Goal: Information Seeking & Learning: Learn about a topic

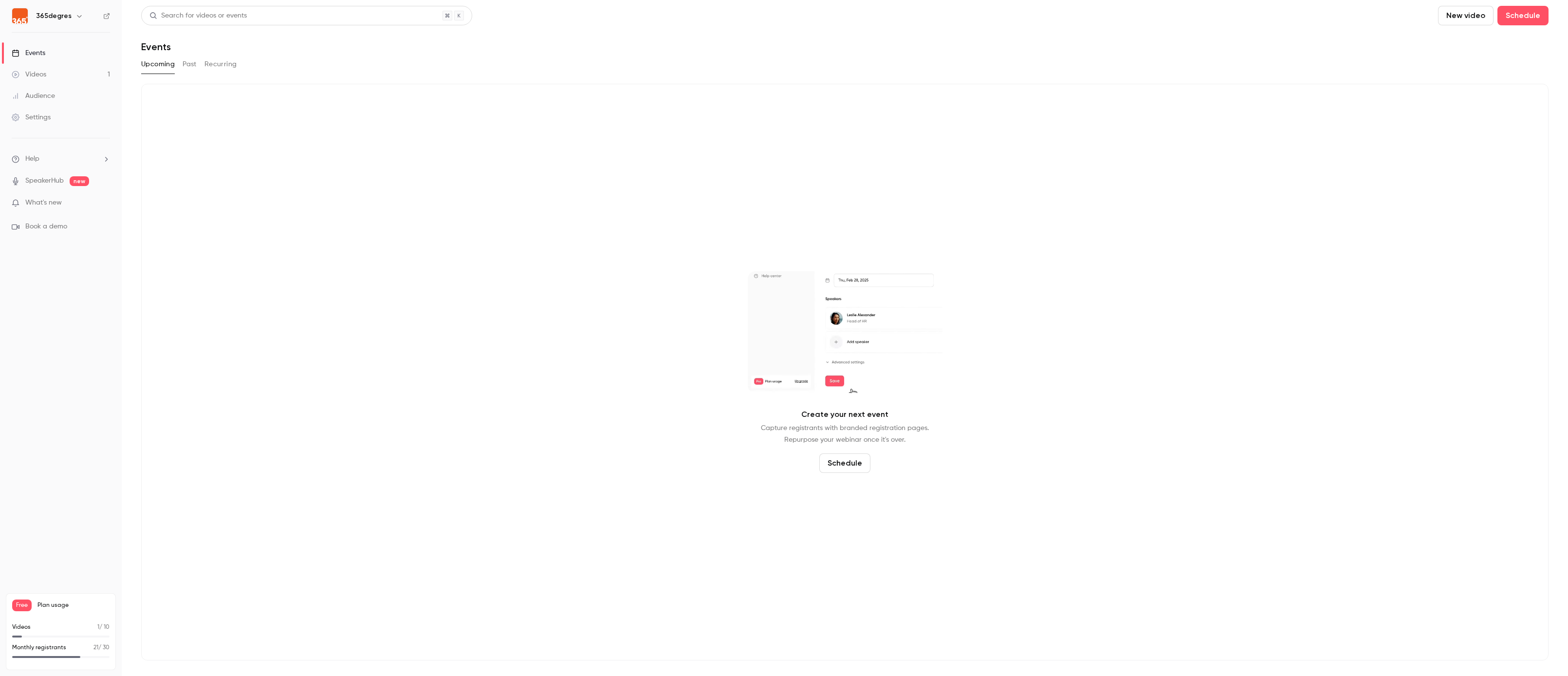
click at [190, 65] on button "Past" at bounding box center [189, 65] width 14 height 16
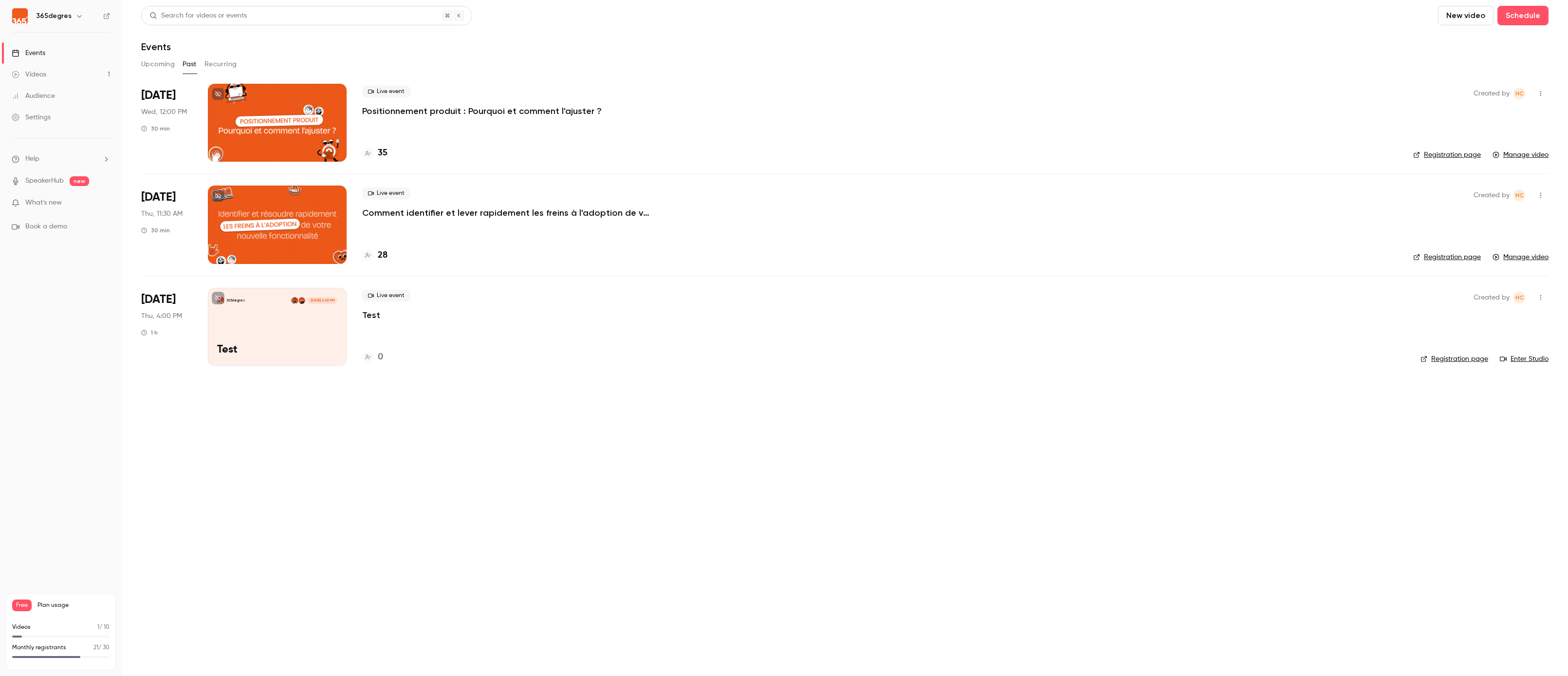
click at [385, 157] on h4 "35" at bounding box center [383, 153] width 10 height 13
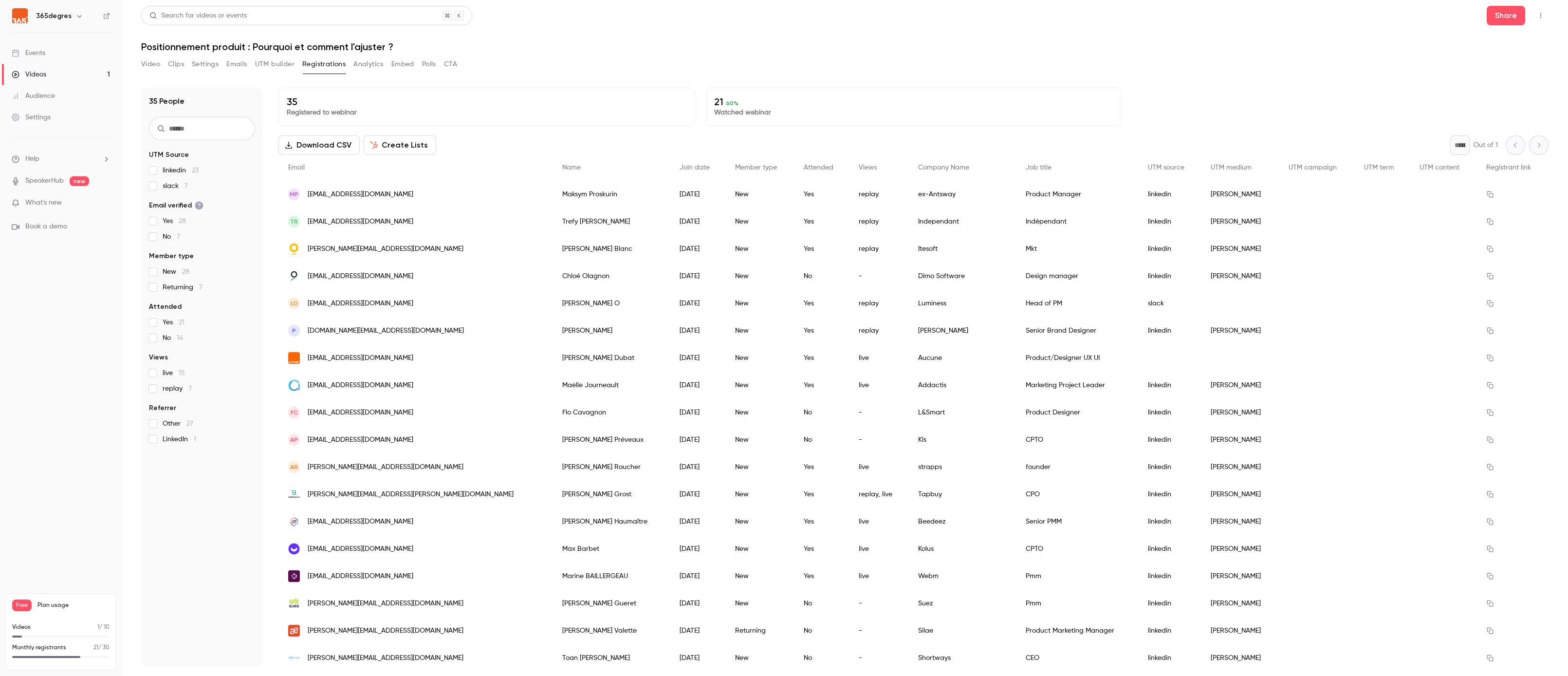
click at [62, 68] on link "Videos 1" at bounding box center [61, 74] width 122 height 21
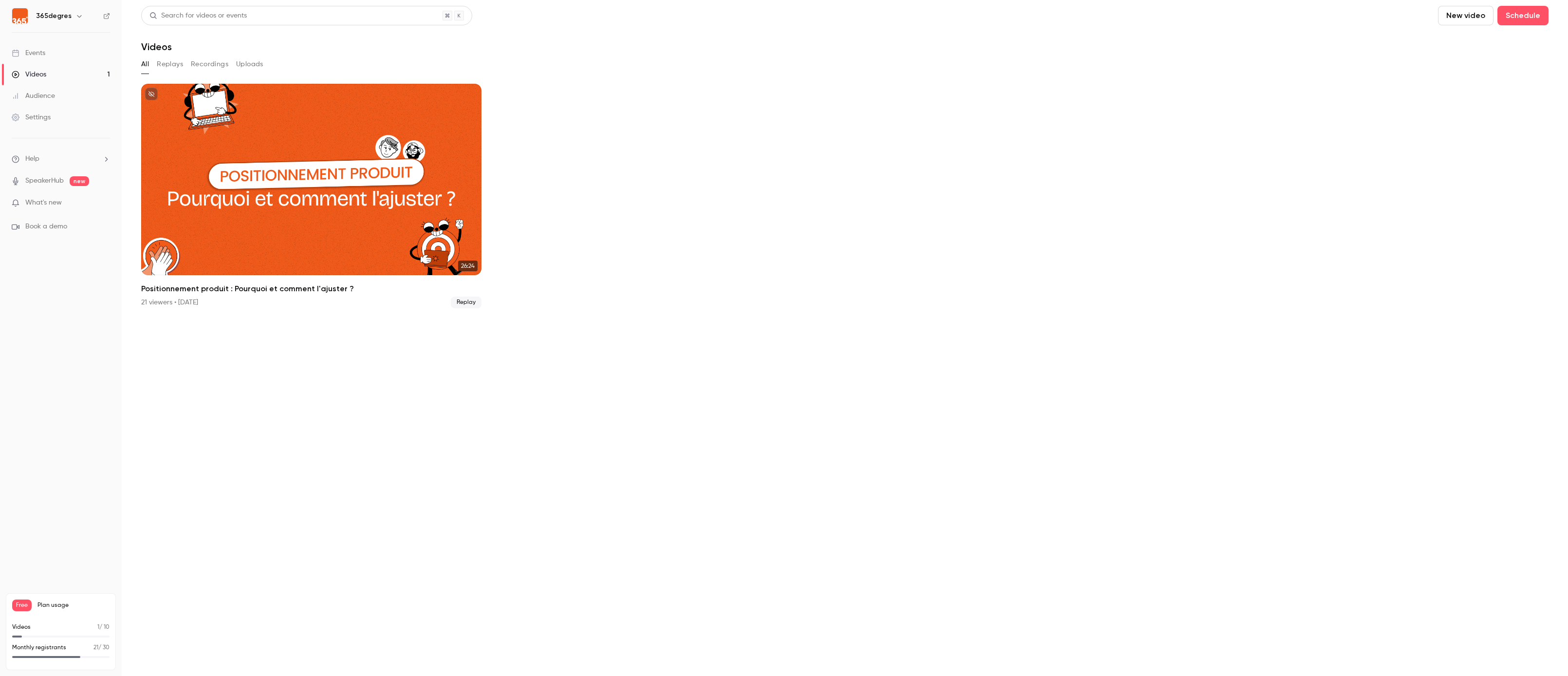
click at [172, 65] on button "Replays" at bounding box center [170, 65] width 26 height 16
click at [45, 57] on div "Events" at bounding box center [28, 53] width 33 height 10
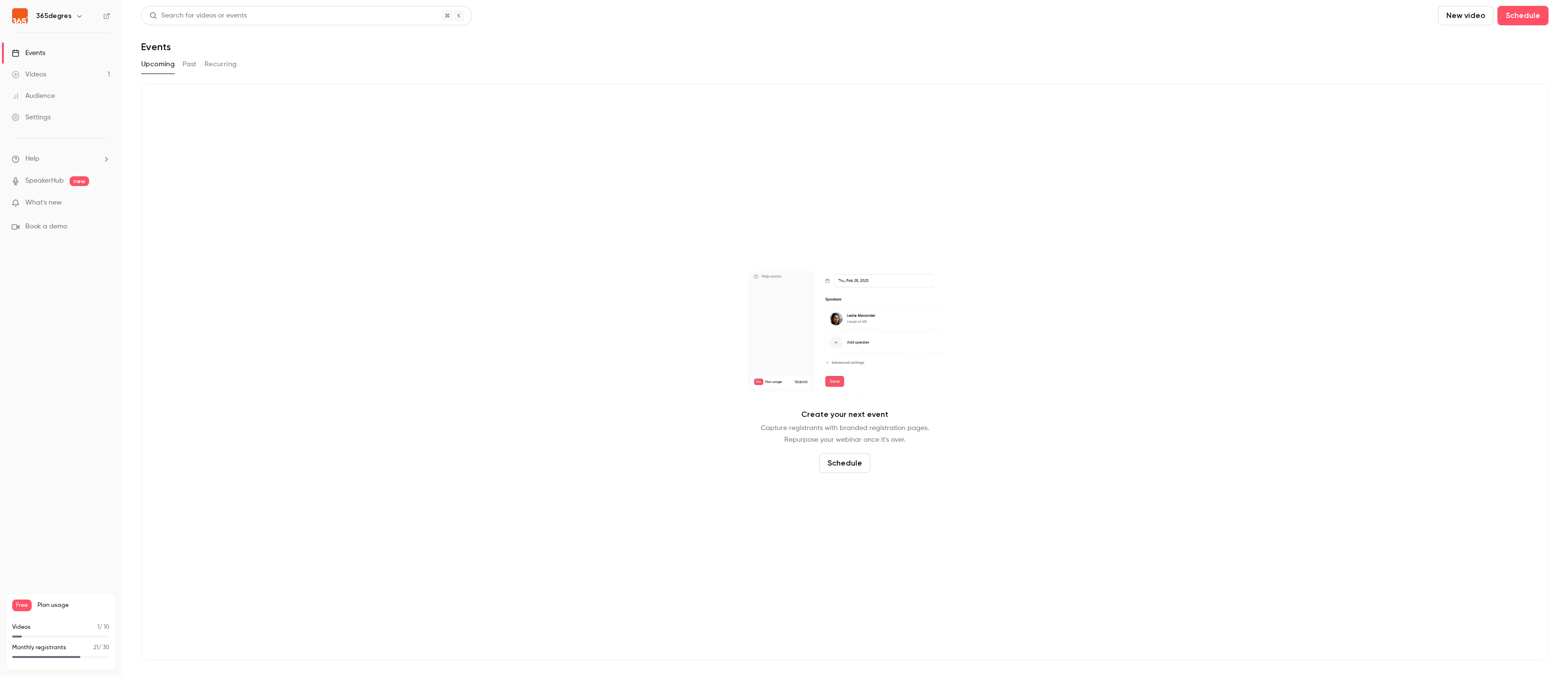
click at [186, 66] on button "Past" at bounding box center [189, 65] width 14 height 16
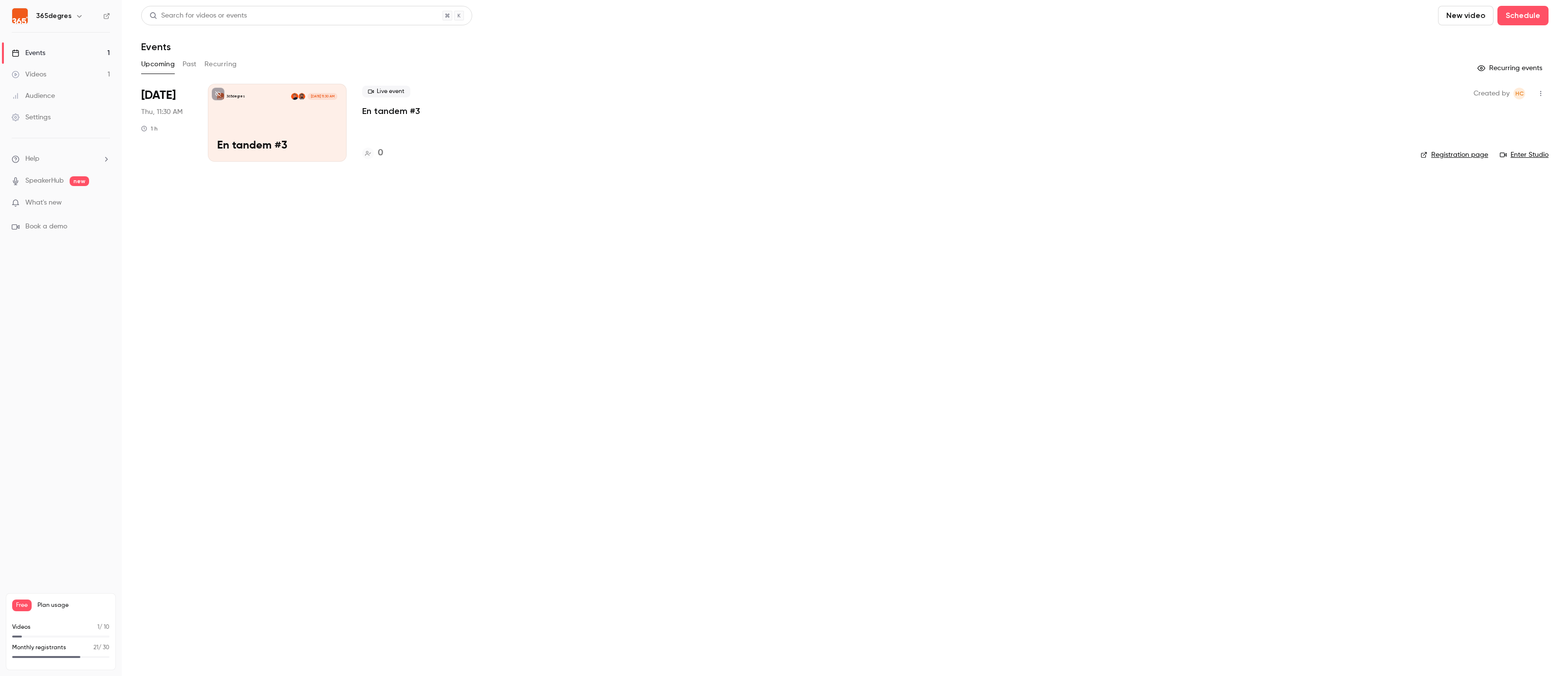
click at [55, 68] on link "Videos 1" at bounding box center [61, 74] width 122 height 21
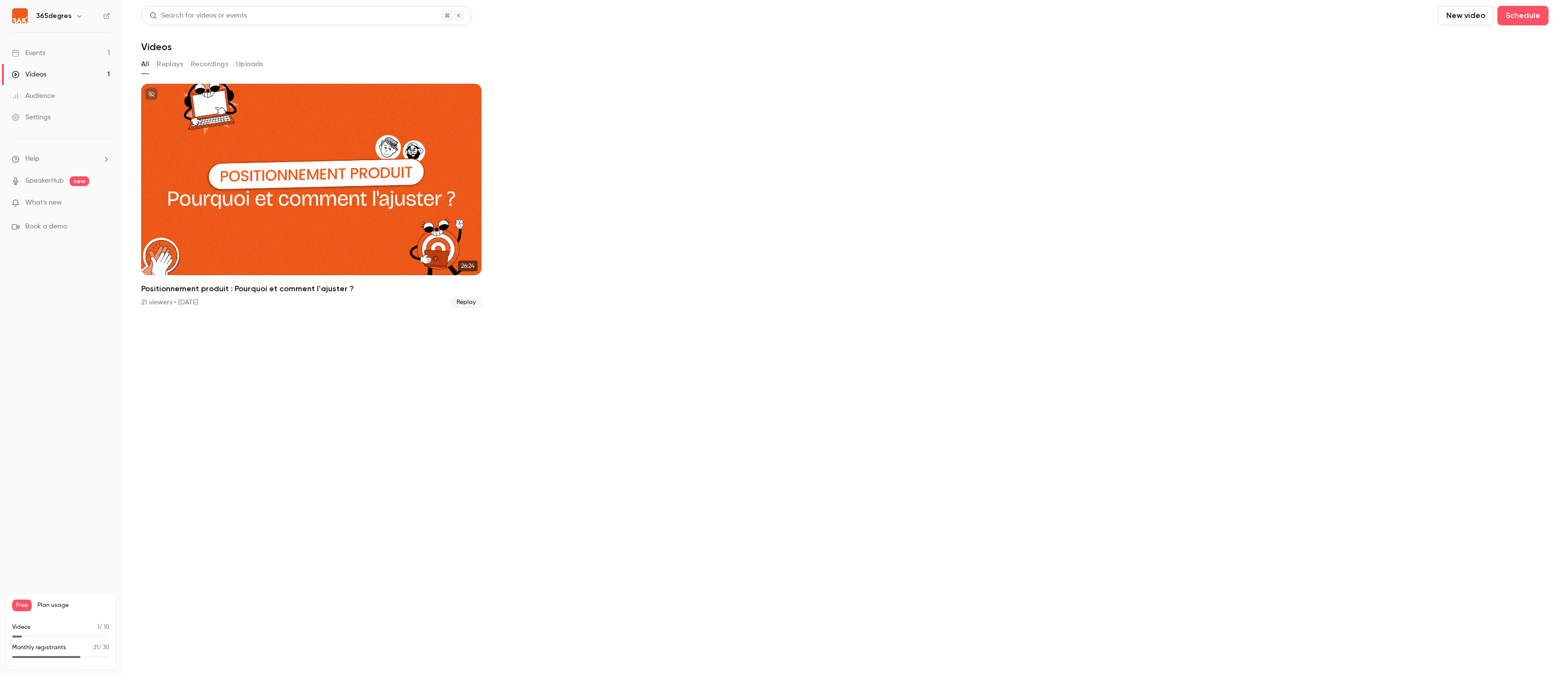
click at [174, 67] on button "Replays" at bounding box center [170, 65] width 26 height 16
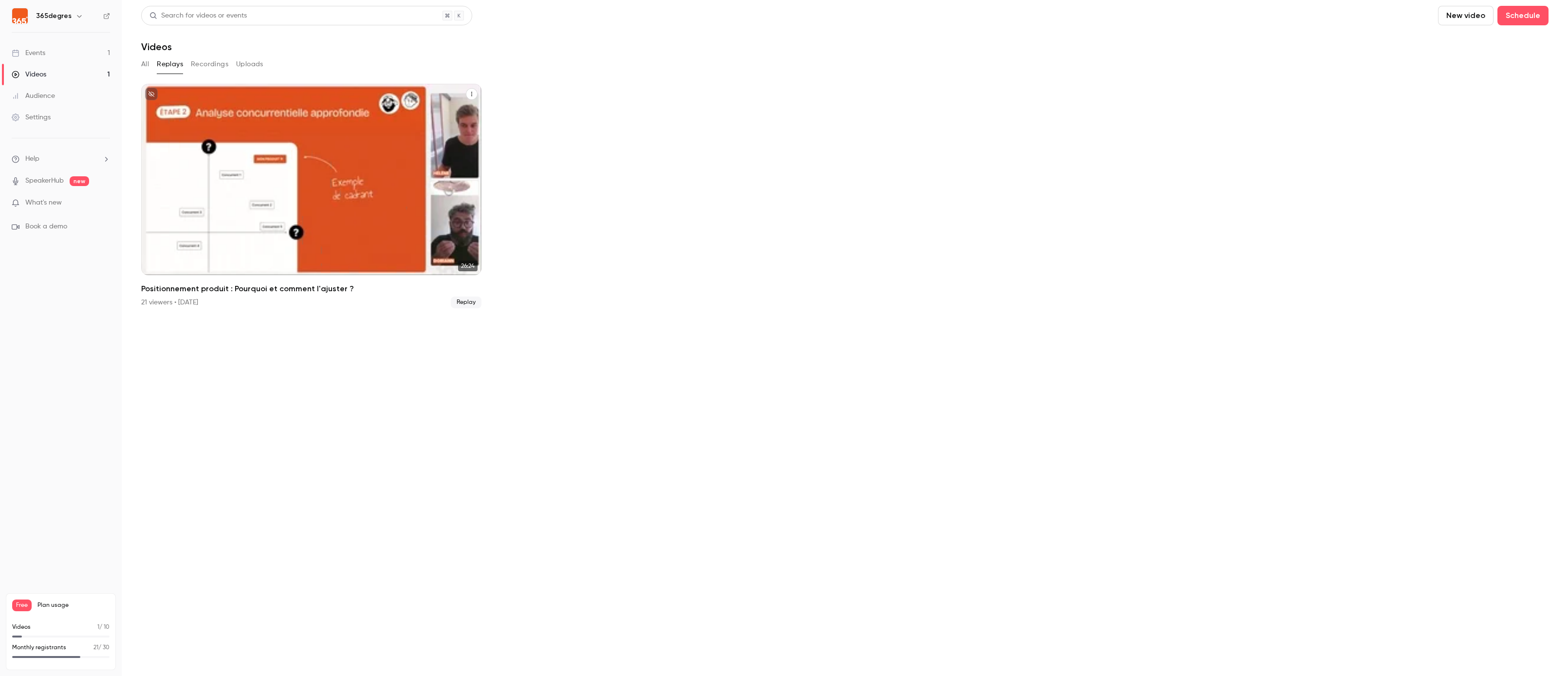
click at [377, 187] on div "Positionnement produit : Pourquoi et comment l'ajuster ?" at bounding box center [311, 180] width 340 height 191
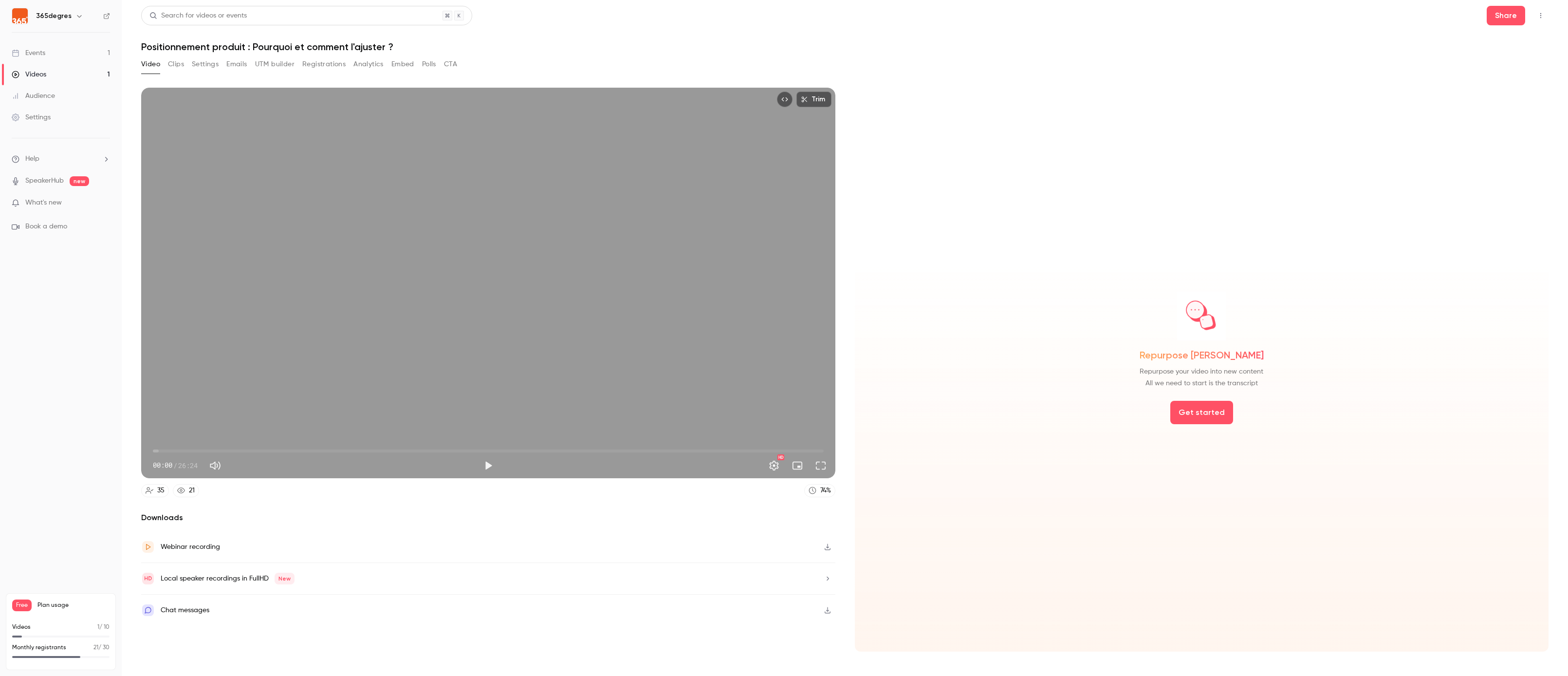
click at [321, 66] on button "Registrations" at bounding box center [324, 65] width 43 height 16
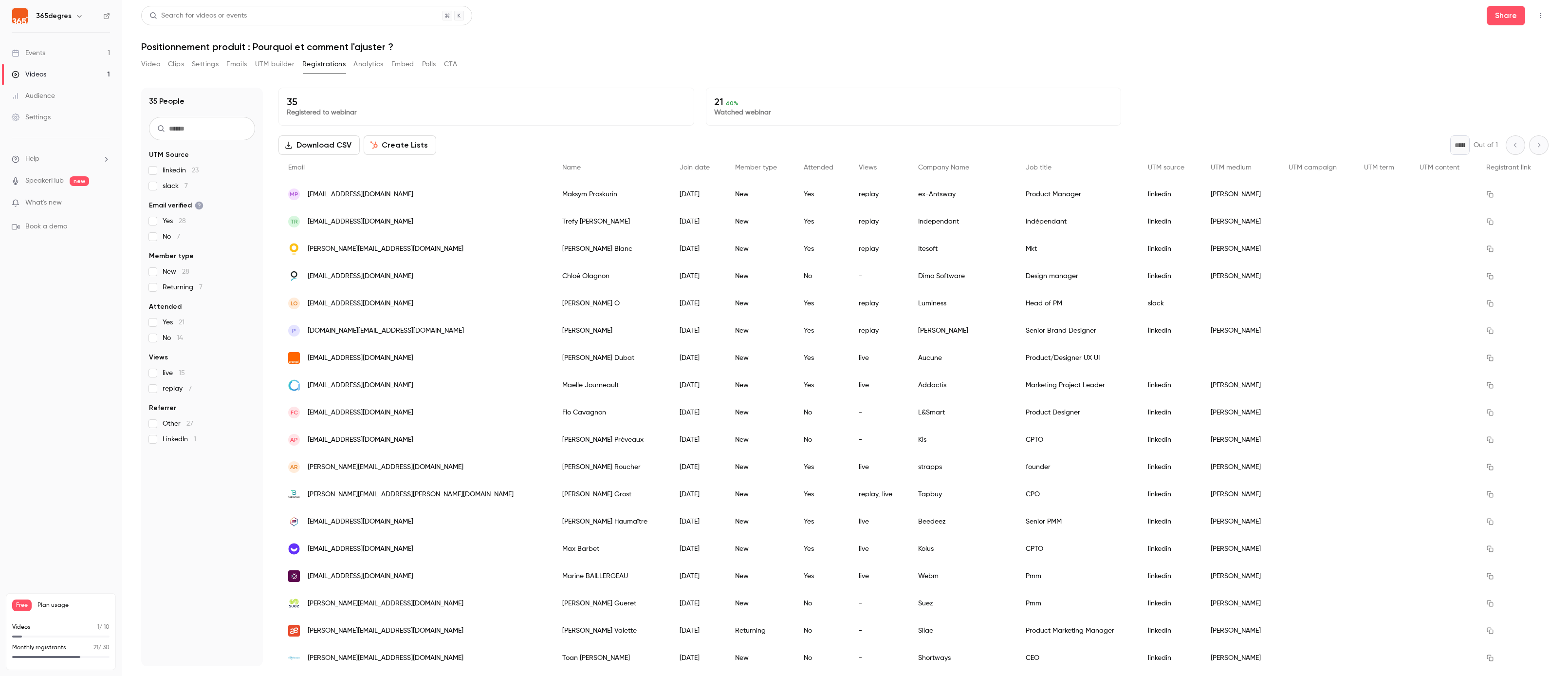
click at [247, 67] on button "Emails" at bounding box center [237, 65] width 21 height 16
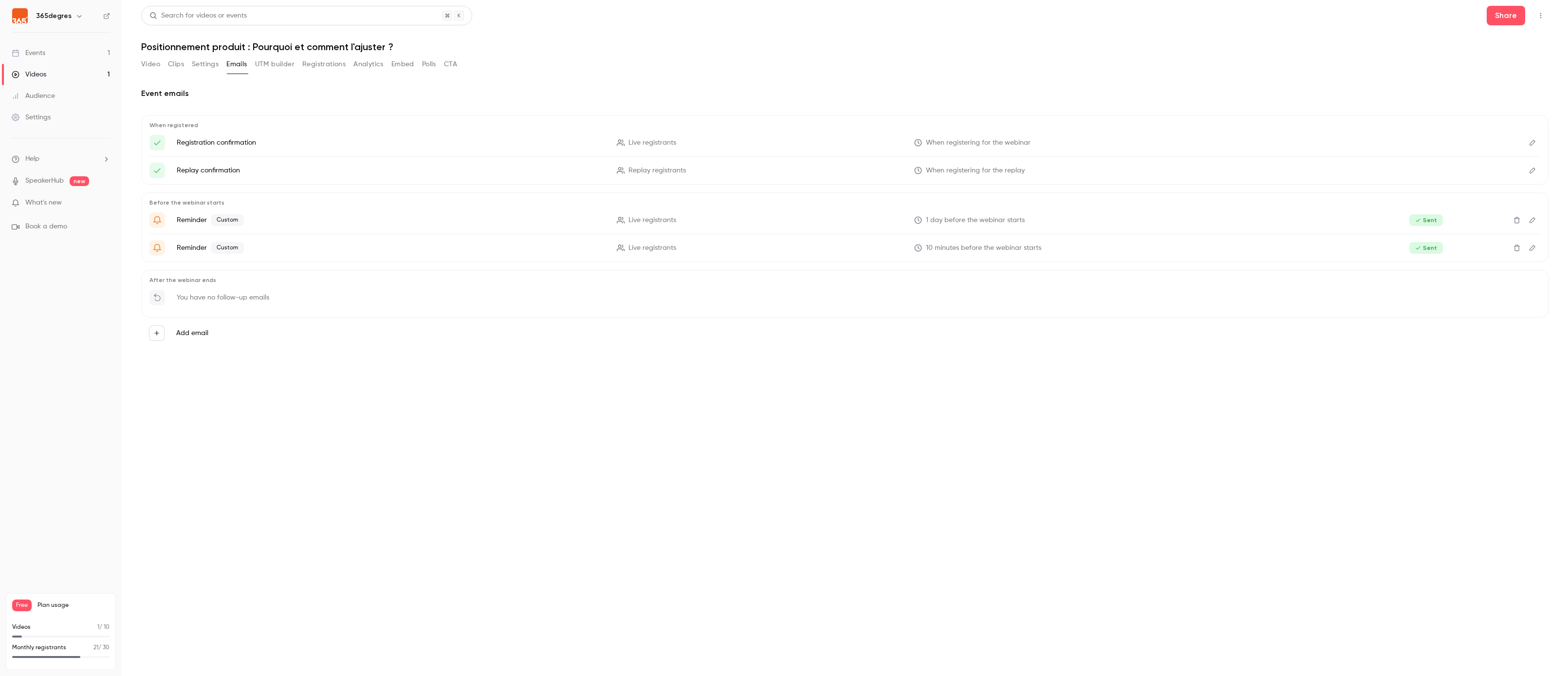
click at [318, 64] on button "Registrations" at bounding box center [324, 65] width 43 height 16
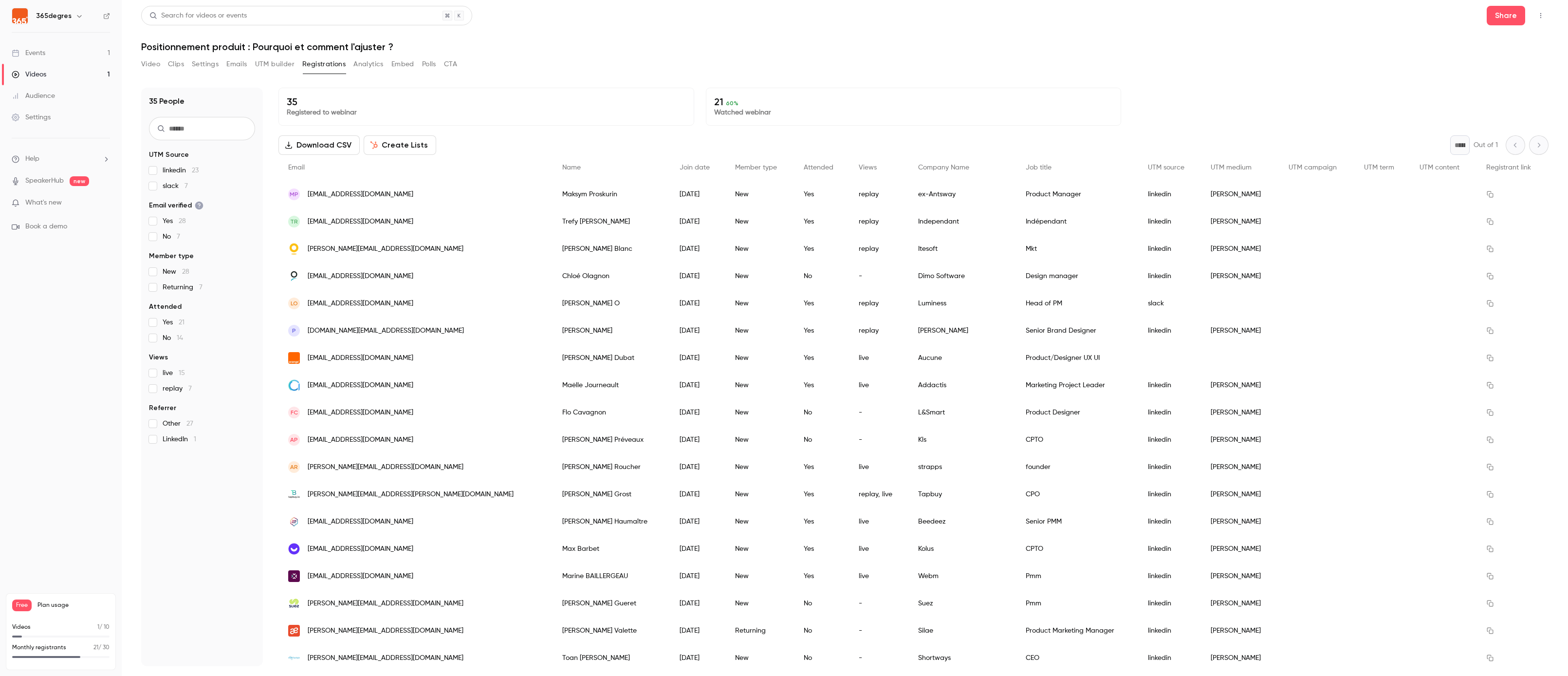
click at [271, 64] on button "UTM builder" at bounding box center [275, 65] width 40 height 16
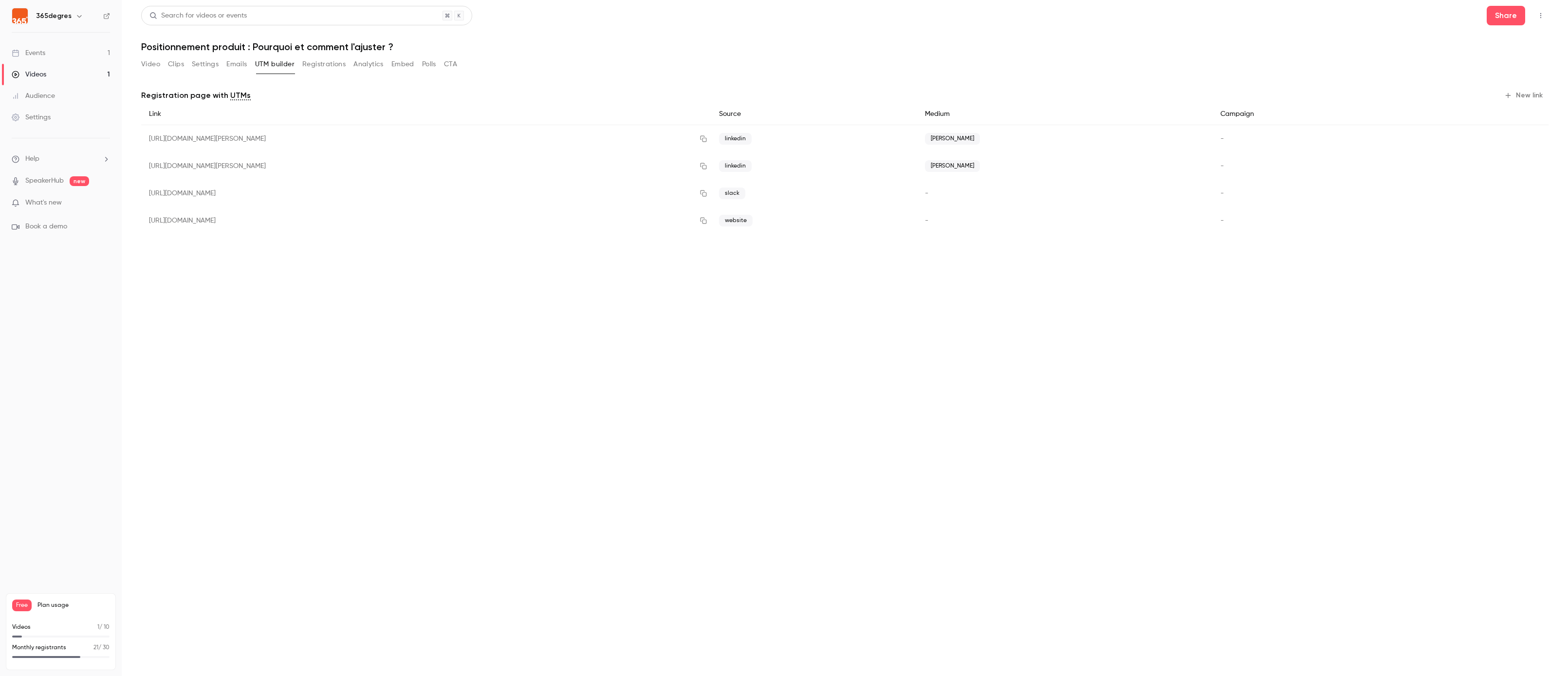
click at [752, 215] on span "website" at bounding box center [735, 220] width 33 height 12
click at [707, 221] on icon "button" at bounding box center [703, 220] width 8 height 7
